Goal: Information Seeking & Learning: Learn about a topic

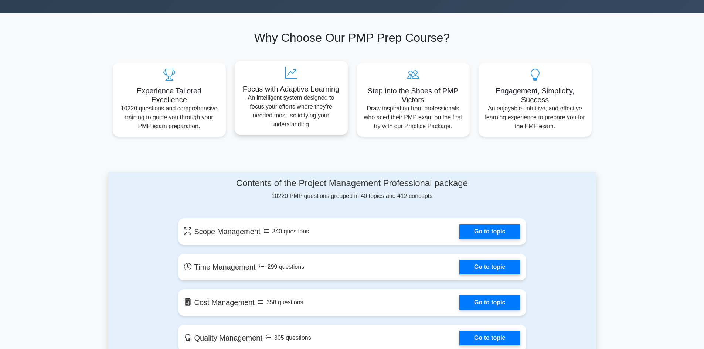
scroll to position [296, 0]
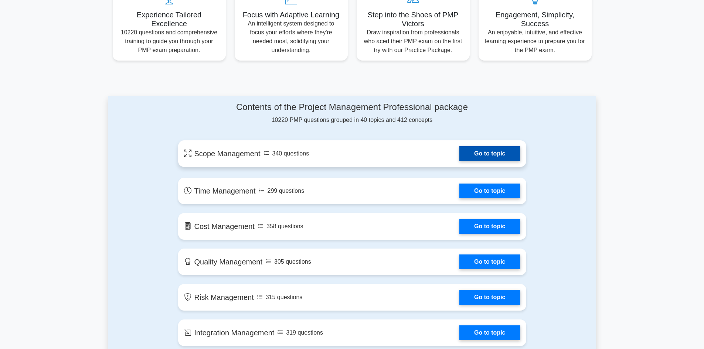
click at [493, 154] on link "Go to topic" at bounding box center [489, 153] width 61 height 15
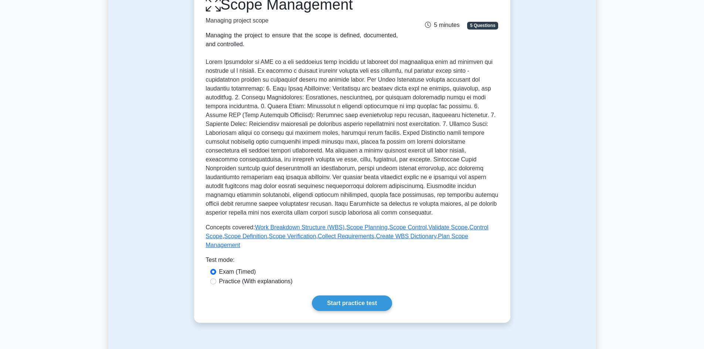
scroll to position [259, 0]
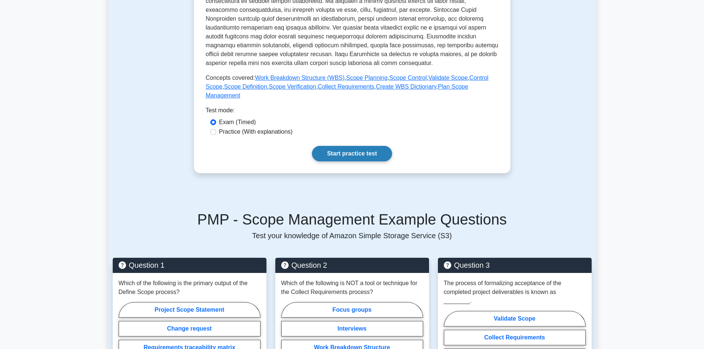
click at [359, 147] on link "Start practice test" at bounding box center [352, 154] width 80 height 16
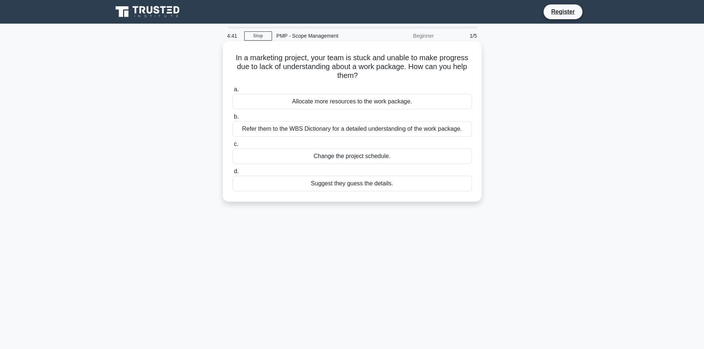
click at [348, 130] on div "Refer them to the WBS Dictionary for a detailed understanding of the work packa…" at bounding box center [353, 129] width 240 height 16
click at [233, 119] on input "b. Refer them to the WBS Dictionary for a detailed understanding of the work pa…" at bounding box center [233, 117] width 0 height 5
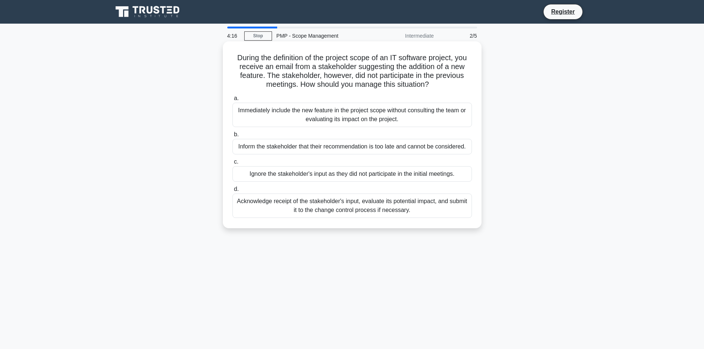
click at [341, 207] on div "Acknowledge receipt of the stakeholder's input, evaluate its potential impact, …" at bounding box center [353, 206] width 240 height 24
click at [233, 192] on input "d. Acknowledge receipt of the stakeholder's input, evaluate its potential impac…" at bounding box center [233, 189] width 0 height 5
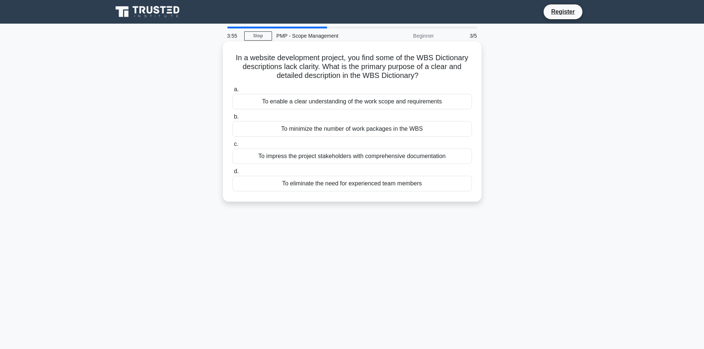
click at [353, 104] on div "To enable a clear understanding of the work scope and requirements" at bounding box center [353, 102] width 240 height 16
click at [233, 92] on input "a. To enable a clear understanding of the work scope and requirements" at bounding box center [233, 89] width 0 height 5
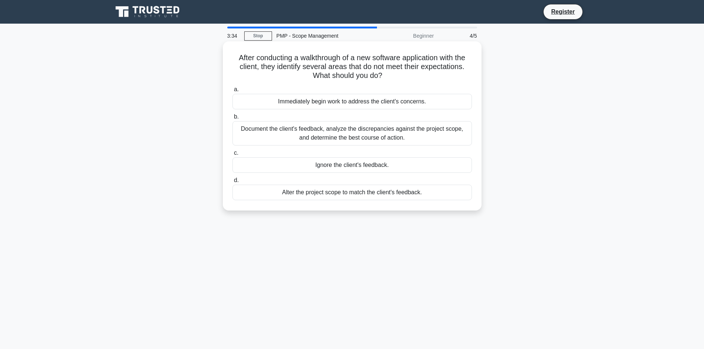
click at [386, 138] on div "Document the client's feedback, analyze the discrepancies against the project s…" at bounding box center [353, 133] width 240 height 24
click at [233, 119] on input "b. Document the client's feedback, analyze the discrepancies against the projec…" at bounding box center [233, 117] width 0 height 5
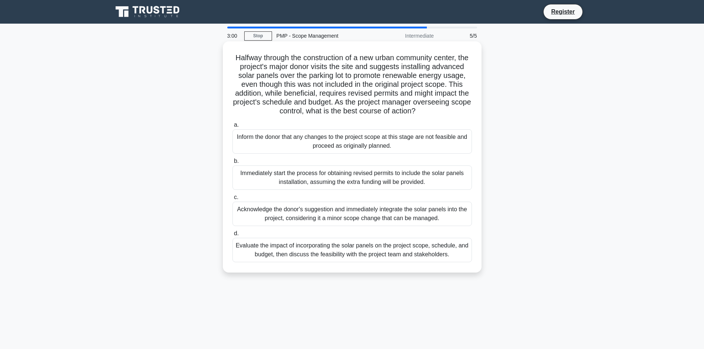
click at [346, 261] on div "Evaluate the impact of incorporating the solar panels on the project scope, sch…" at bounding box center [353, 250] width 240 height 24
click at [233, 236] on input "d. Evaluate the impact of incorporating the solar panels on the project scope, …" at bounding box center [233, 233] width 0 height 5
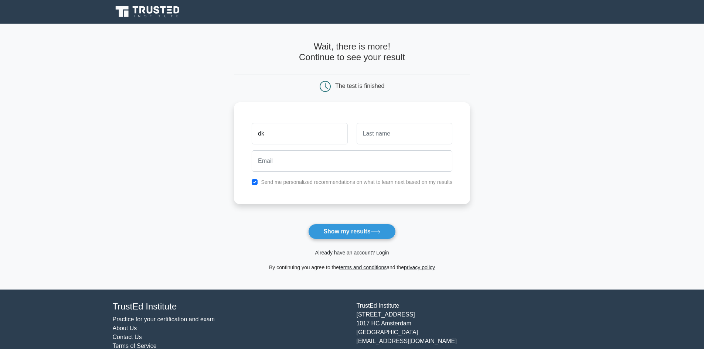
type input "dk"
click at [373, 137] on input "text" at bounding box center [405, 133] width 96 height 21
type input "das"
click at [337, 230] on button "Show my results" at bounding box center [351, 232] width 87 height 16
click at [269, 160] on input "email" at bounding box center [352, 160] width 201 height 21
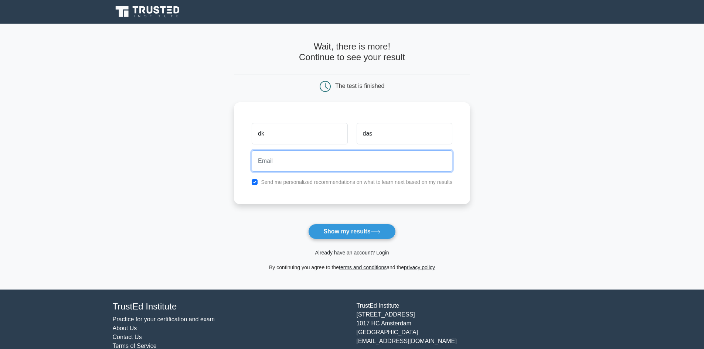
type input "dineshkumardas15@yahoo.com"
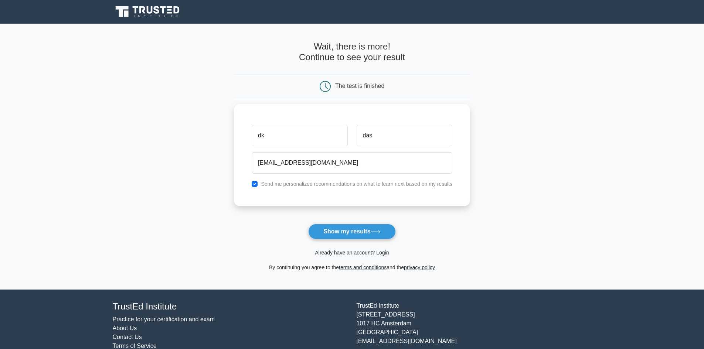
click at [353, 230] on button "Show my results" at bounding box center [351, 232] width 87 height 16
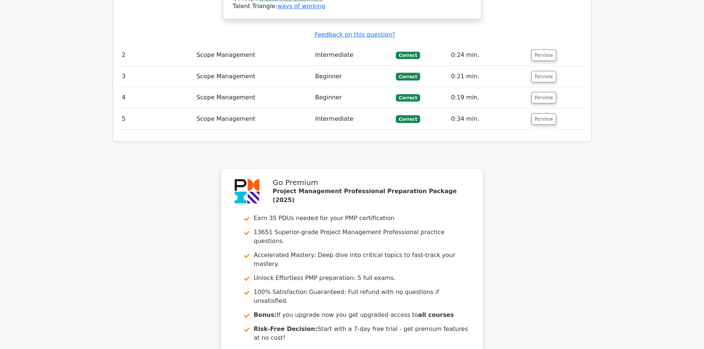
scroll to position [1035, 0]
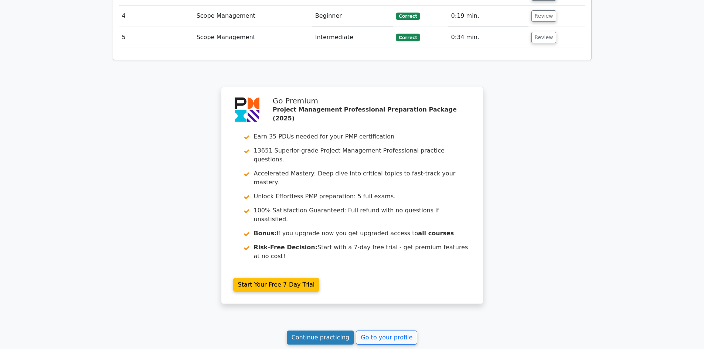
click at [336, 331] on link "Continue practicing" at bounding box center [321, 338] width 68 height 14
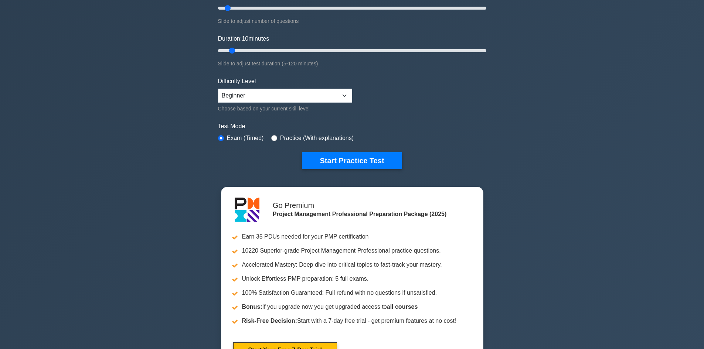
scroll to position [111, 0]
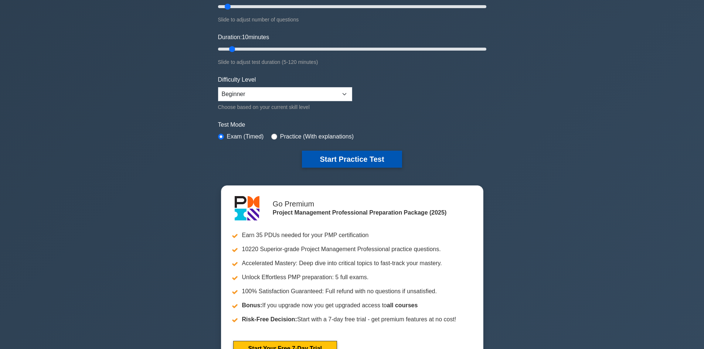
click at [360, 162] on button "Start Practice Test" at bounding box center [352, 159] width 100 height 17
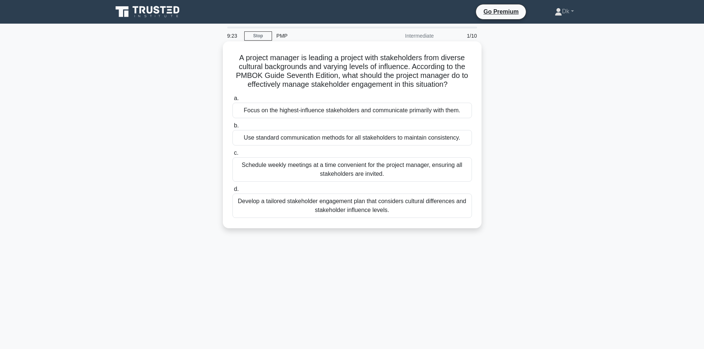
click at [317, 202] on div "Develop a tailored stakeholder engagement plan that considers cultural differen…" at bounding box center [353, 206] width 240 height 24
click at [233, 192] on input "d. Develop a tailored stakeholder engagement plan that considers cultural diffe…" at bounding box center [233, 189] width 0 height 5
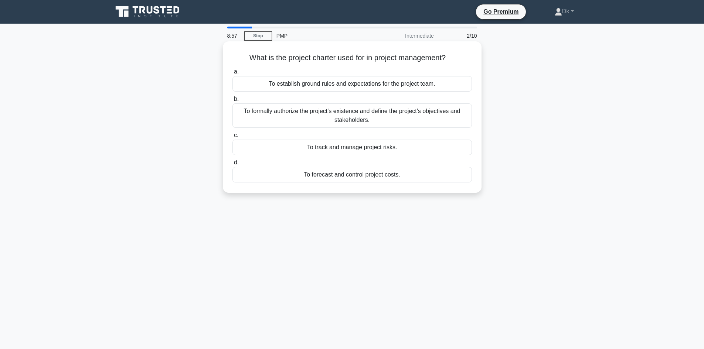
click at [350, 115] on div "To formally authorize the project's existence and define the project's objectiv…" at bounding box center [353, 115] width 240 height 24
click at [233, 102] on input "b. To formally authorize the project's existence and define the project's objec…" at bounding box center [233, 99] width 0 height 5
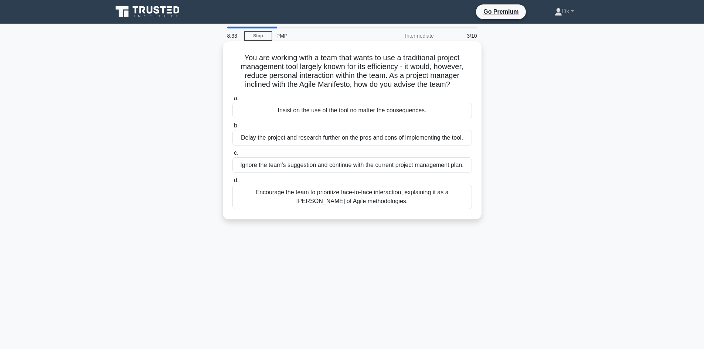
click at [353, 197] on div "Encourage the team to prioritize face-to-face interaction, explaining it as a t…" at bounding box center [353, 197] width 240 height 24
click at [233, 183] on input "d. Encourage the team to prioritize face-to-face interaction, explaining it as …" at bounding box center [233, 180] width 0 height 5
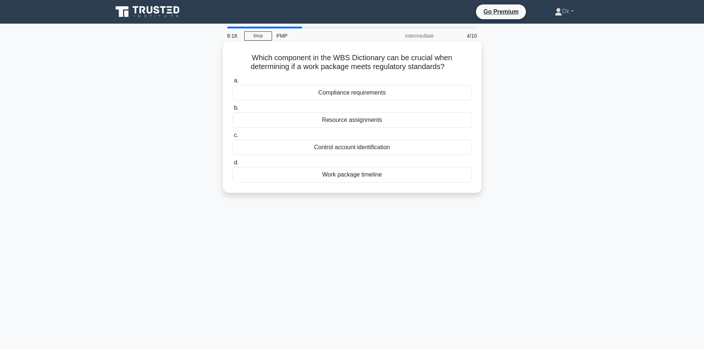
click at [356, 92] on div "Compliance requirements" at bounding box center [353, 93] width 240 height 16
click at [233, 83] on input "a. Compliance requirements" at bounding box center [233, 80] width 0 height 5
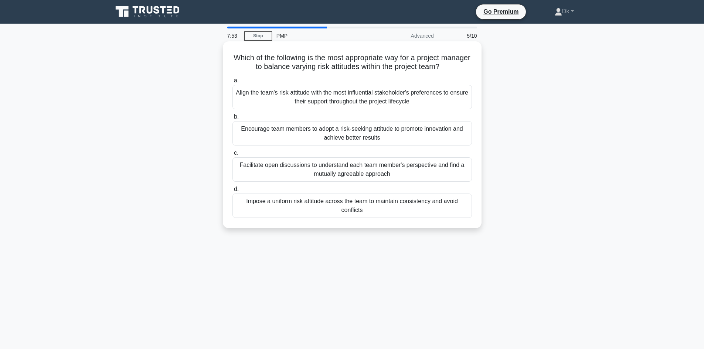
click at [302, 168] on div "Facilitate open discussions to understand each team member's perspective and fi…" at bounding box center [353, 169] width 240 height 24
click at [233, 156] on input "c. Facilitate open discussions to understand each team member's perspective and…" at bounding box center [233, 153] width 0 height 5
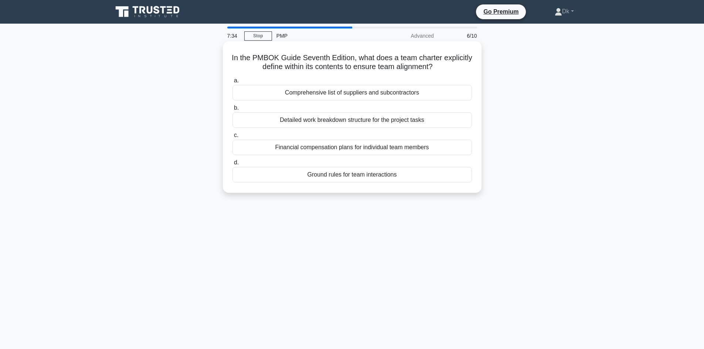
click at [340, 122] on div "Detailed work breakdown structure for the project tasks" at bounding box center [353, 120] width 240 height 16
click at [233, 111] on input "b. Detailed work breakdown structure for the project tasks" at bounding box center [233, 108] width 0 height 5
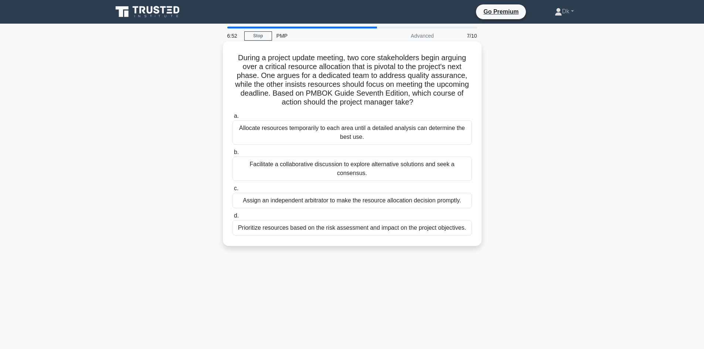
click at [276, 221] on div "Prioritize resources based on the risk assessment and impact on the project obj…" at bounding box center [353, 228] width 240 height 16
click at [233, 218] on input "d. Prioritize resources based on the risk assessment and impact on the project …" at bounding box center [233, 216] width 0 height 5
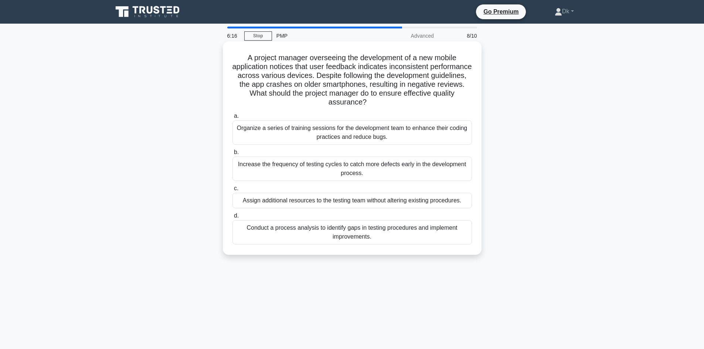
click at [341, 235] on div "Conduct a process analysis to identify gaps in testing procedures and implement…" at bounding box center [353, 232] width 240 height 24
click at [233, 218] on input "d. Conduct a process analysis to identify gaps in testing procedures and implem…" at bounding box center [233, 216] width 0 height 5
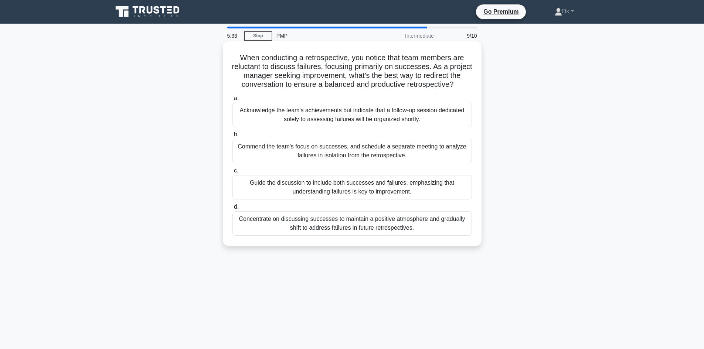
click at [340, 150] on div "Commend the team's focus on successes, and schedule a separate meeting to analy…" at bounding box center [353, 151] width 240 height 24
click at [233, 137] on input "b. Commend the team's focus on successes, and schedule a separate meeting to an…" at bounding box center [233, 134] width 0 height 5
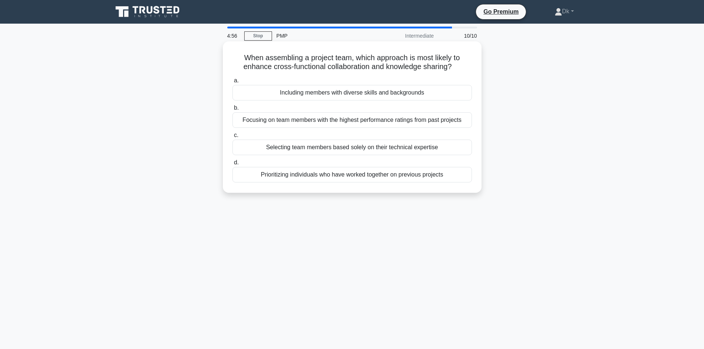
click at [326, 95] on div "Including members with diverse skills and backgrounds" at bounding box center [353, 93] width 240 height 16
click at [233, 83] on input "a. Including members with diverse skills and backgrounds" at bounding box center [233, 80] width 0 height 5
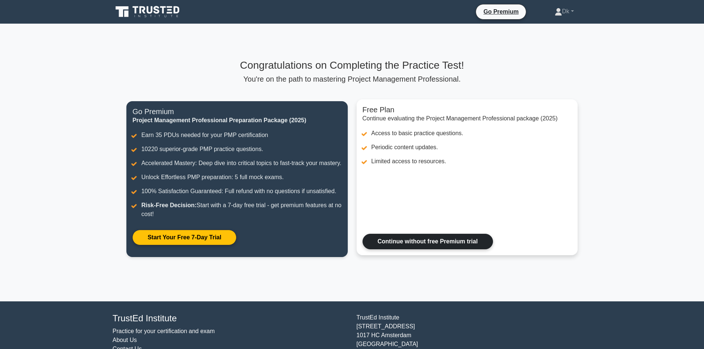
click at [417, 250] on link "Continue without free Premium trial" at bounding box center [428, 242] width 130 height 16
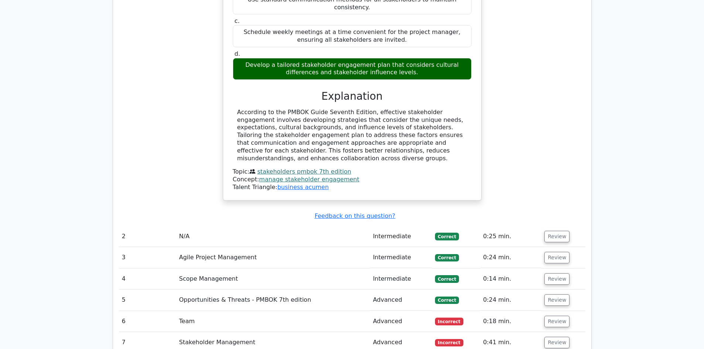
scroll to position [813, 0]
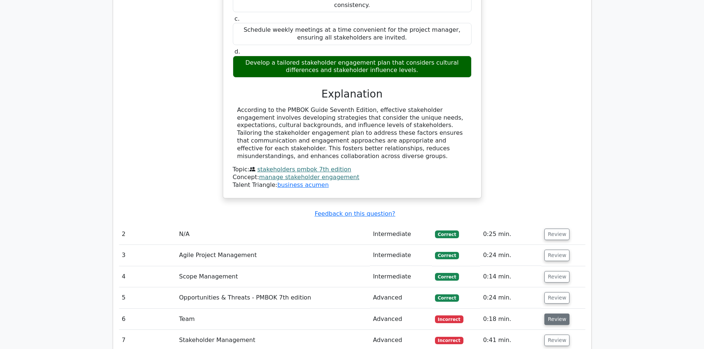
click at [553, 314] on button "Review" at bounding box center [556, 319] width 25 height 11
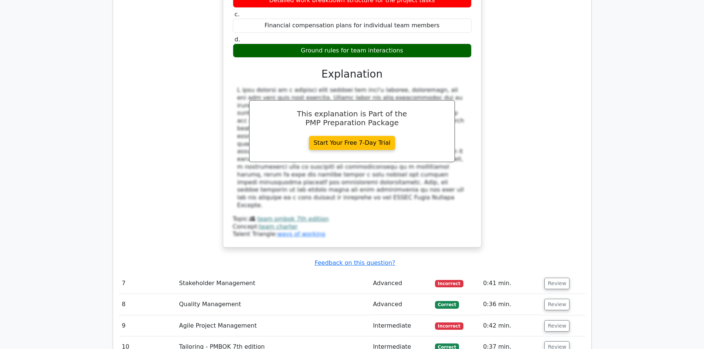
scroll to position [1220, 0]
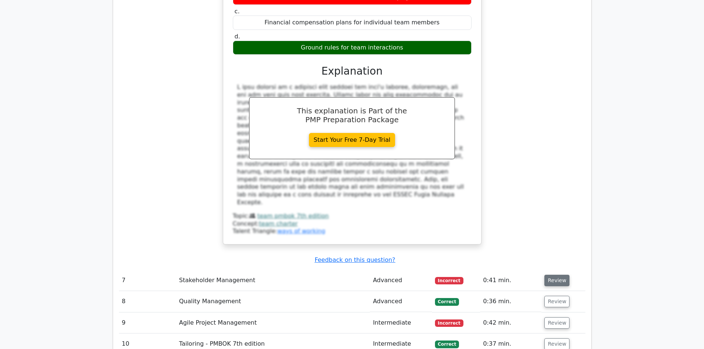
click at [555, 275] on button "Review" at bounding box center [556, 280] width 25 height 11
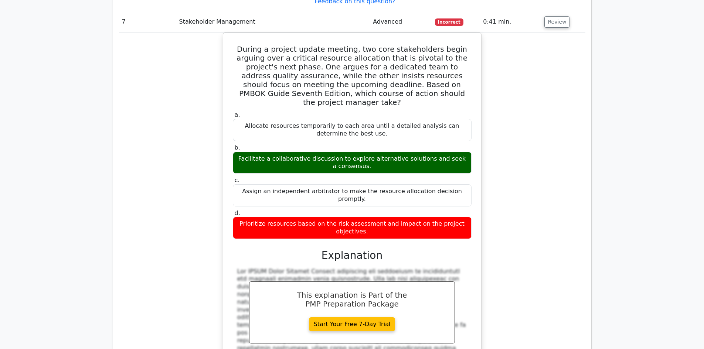
scroll to position [1626, 0]
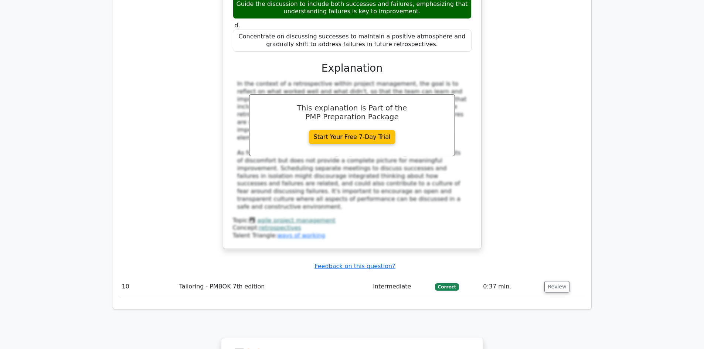
scroll to position [2218, 0]
